Goal: Task Accomplishment & Management: Complete application form

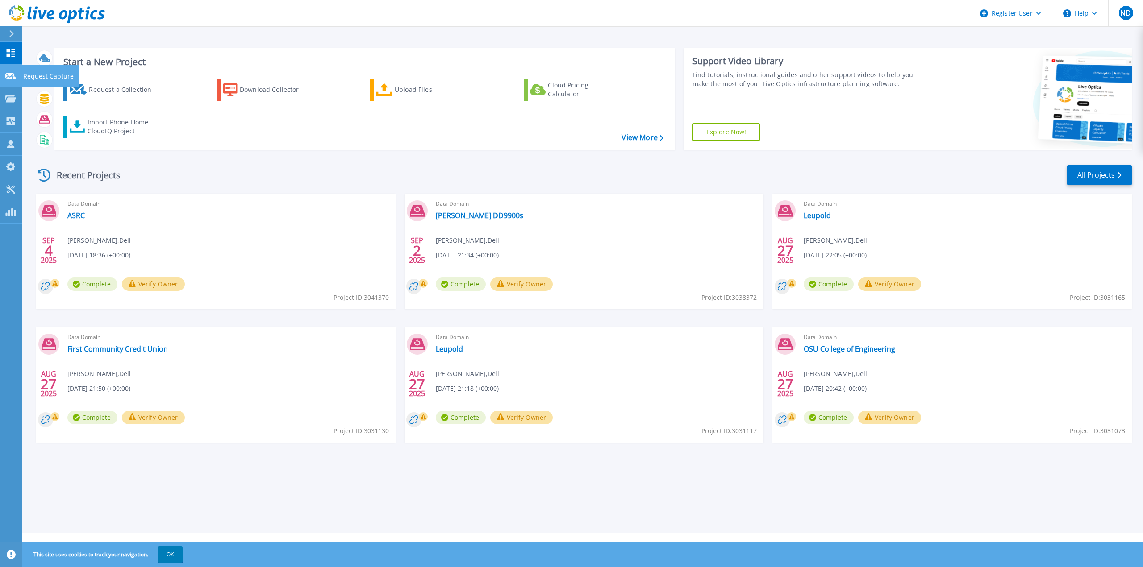
click at [7, 77] on icon at bounding box center [10, 76] width 11 height 7
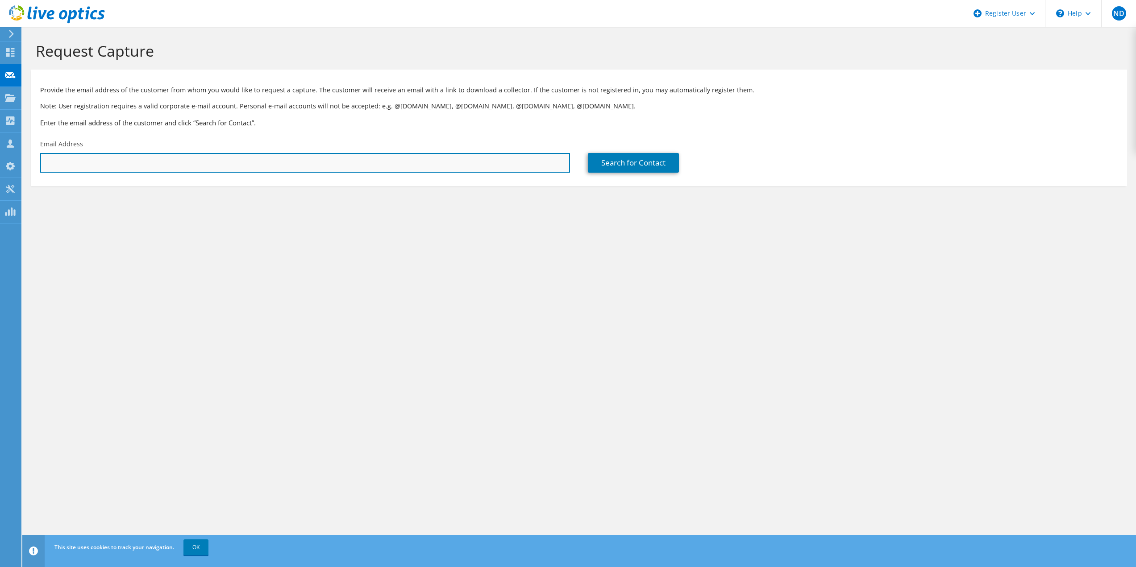
click at [152, 165] on input "text" at bounding box center [305, 163] width 530 height 20
click at [69, 161] on input "justin" at bounding box center [305, 163] width 530 height 20
paste input "Justin.Yaple@firstccu.org"
type input "Justin.Yaple@firstccu.org"
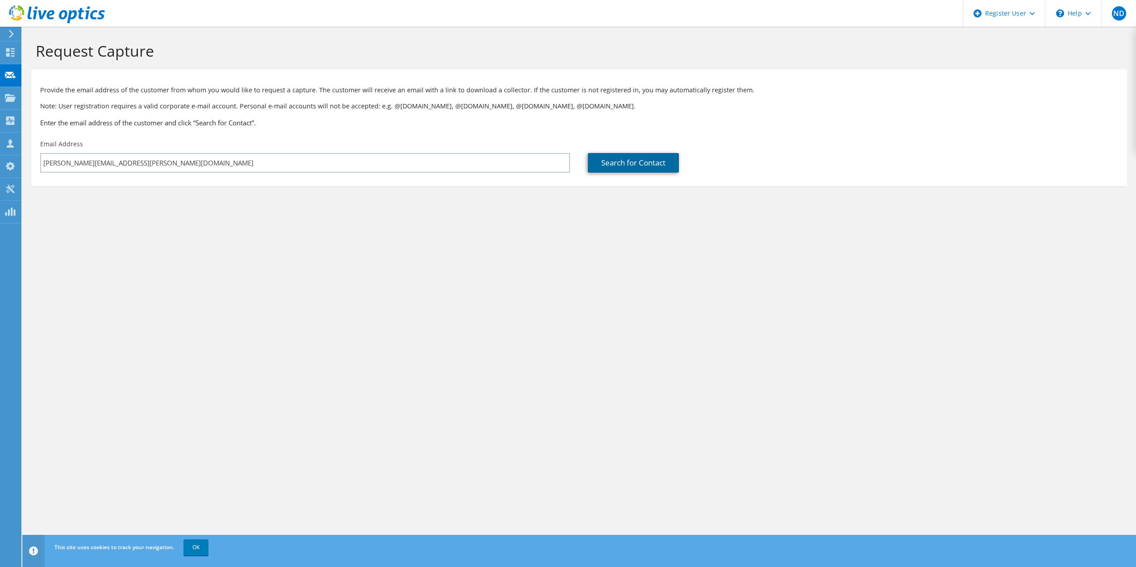
click at [635, 167] on link "Search for Contact" at bounding box center [633, 163] width 91 height 20
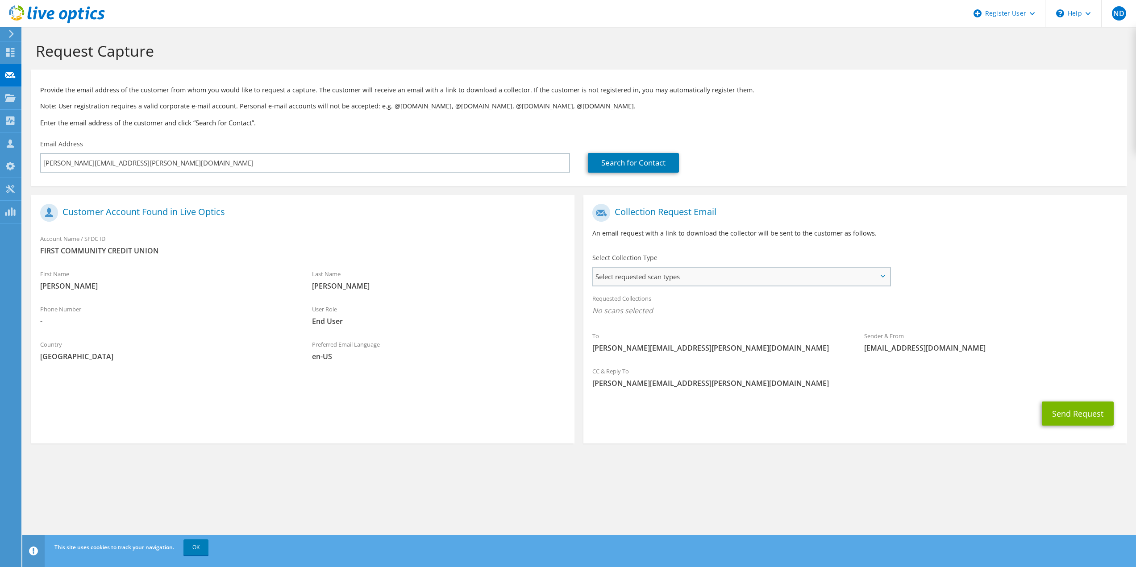
click at [873, 277] on span "Select requested scan types" at bounding box center [741, 277] width 296 height 18
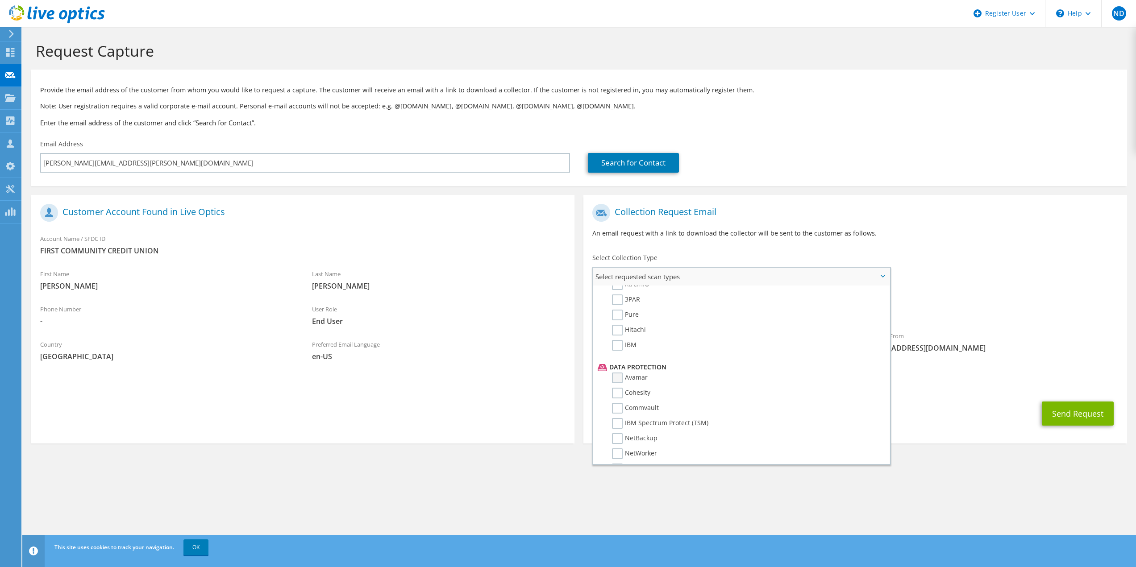
scroll to position [312, 0]
click at [618, 375] on label "Avamar" at bounding box center [630, 377] width 36 height 11
click at [0, 0] on input "Avamar" at bounding box center [0, 0] width 0 height 0
click at [1071, 420] on button "Send Request" at bounding box center [1078, 416] width 72 height 24
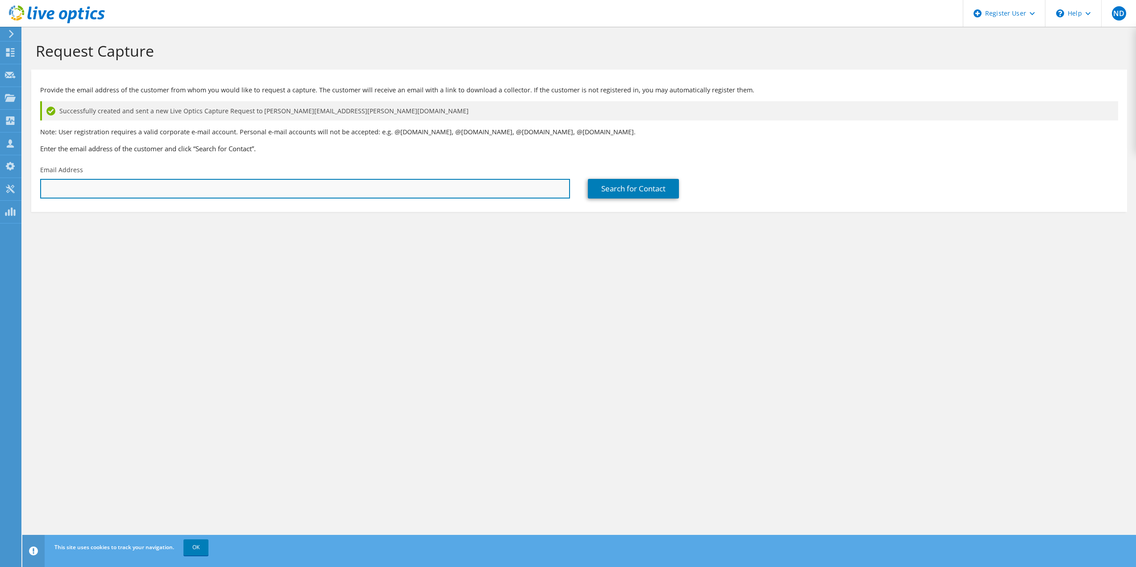
click at [175, 191] on input "text" at bounding box center [305, 189] width 530 height 20
type input "Justin.Yaple@firstccu.org"
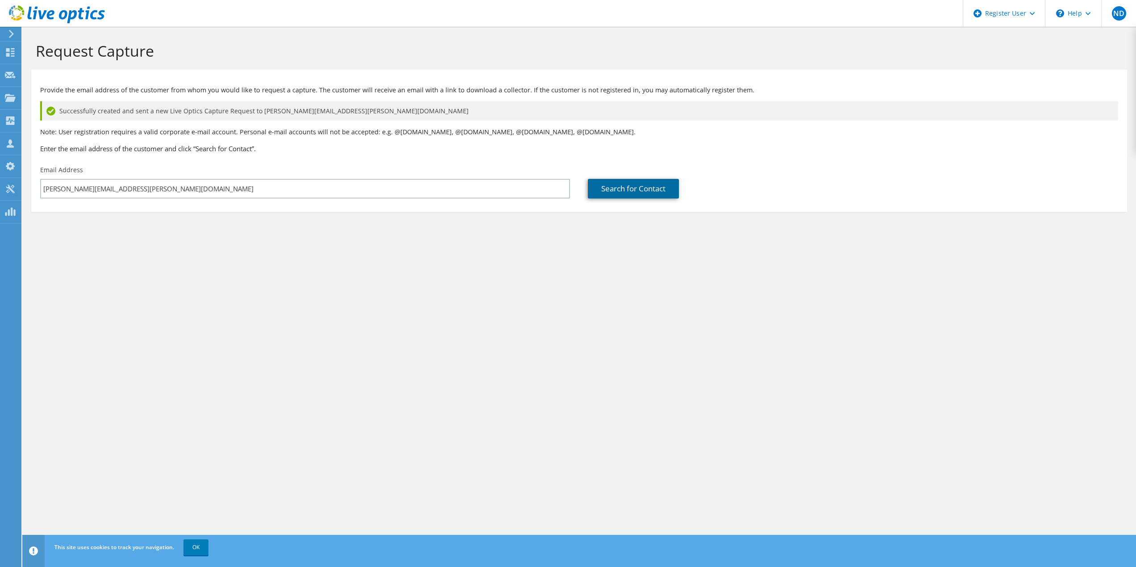
click at [641, 188] on link "Search for Contact" at bounding box center [633, 189] width 91 height 20
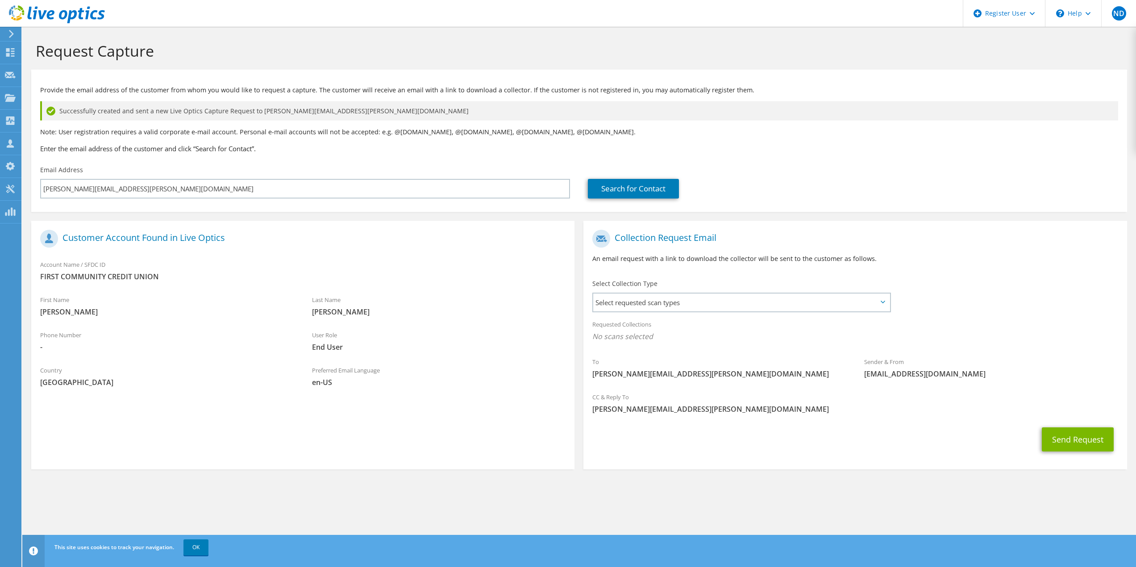
click at [885, 303] on icon at bounding box center [883, 302] width 4 height 3
click at [880, 301] on span "Select requested scan types" at bounding box center [741, 303] width 296 height 18
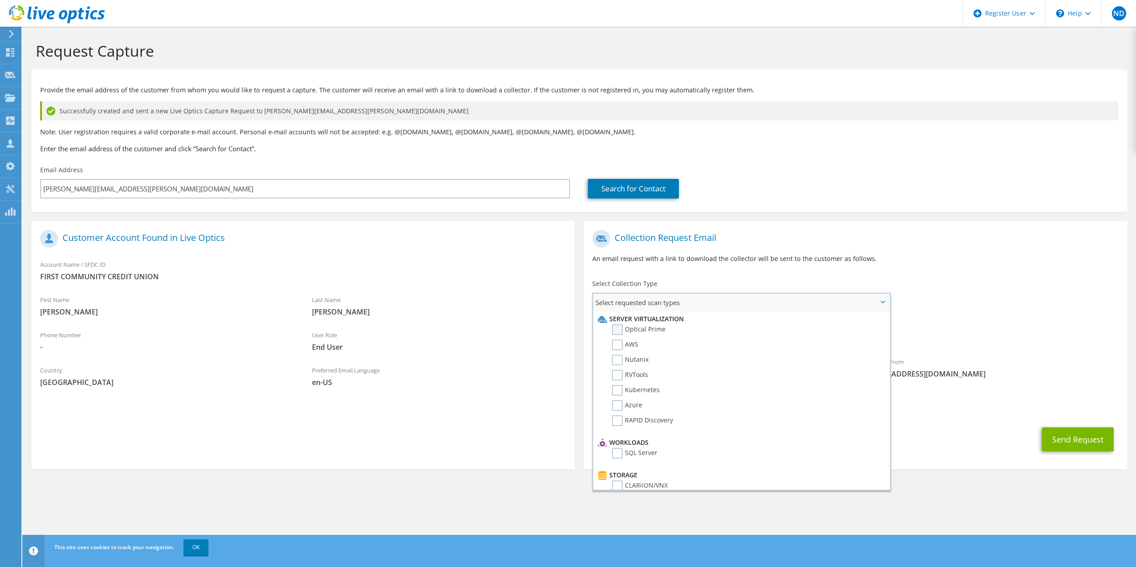
click at [621, 333] on label "Optical Prime" at bounding box center [639, 329] width 54 height 11
click at [0, 0] on input "Optical Prime" at bounding box center [0, 0] width 0 height 0
click at [967, 445] on div "Send Request" at bounding box center [854, 442] width 543 height 33
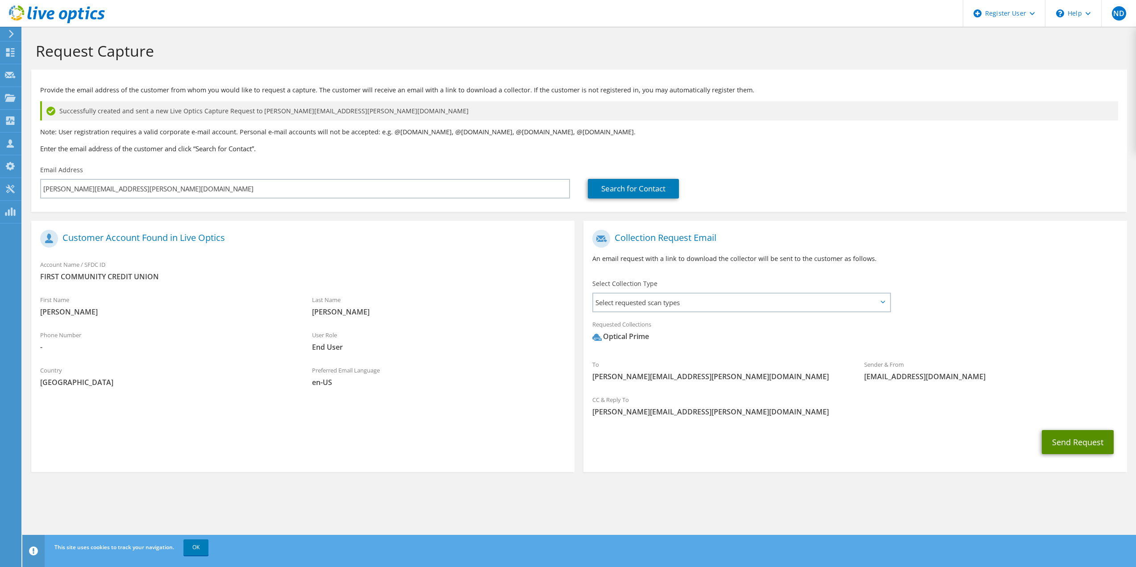
click at [1067, 434] on button "Send Request" at bounding box center [1078, 442] width 72 height 24
